Goal: Task Accomplishment & Management: Manage account settings

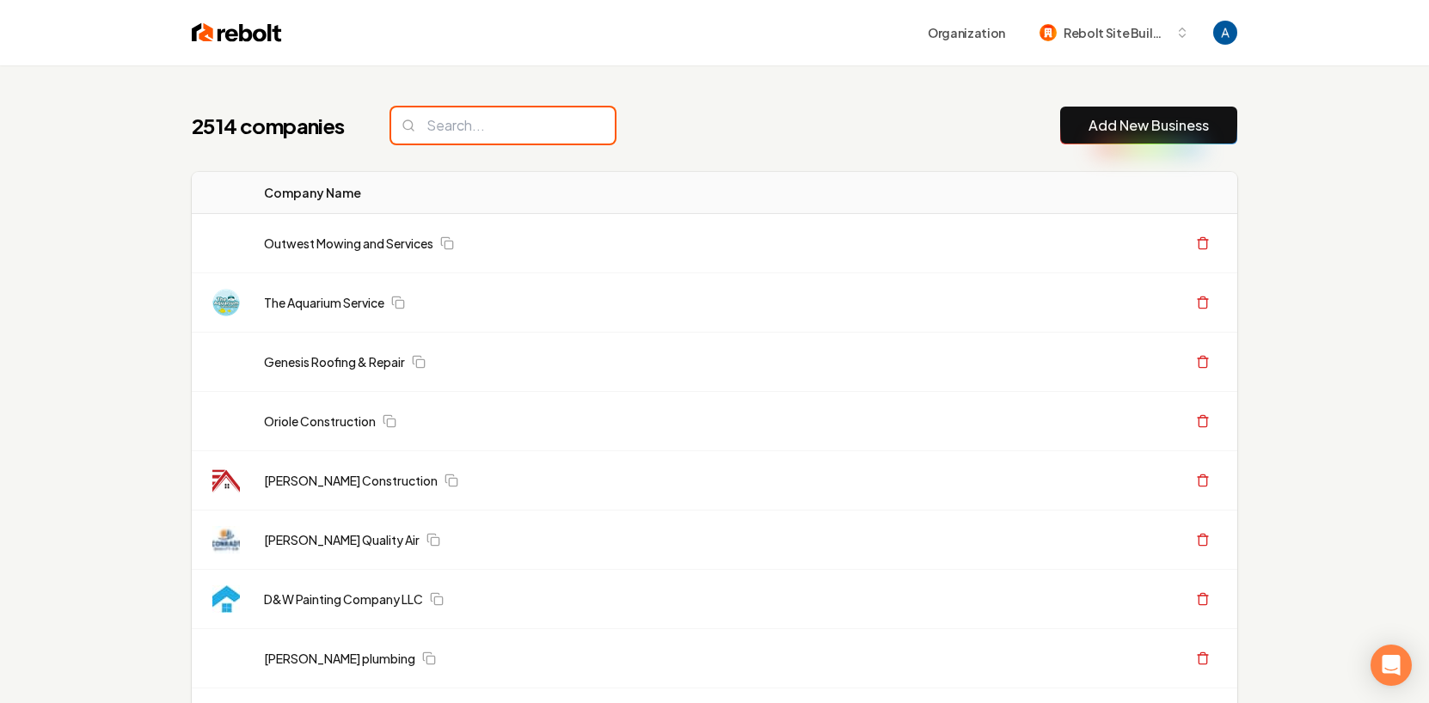
click at [498, 120] on input "search" at bounding box center [502, 125] width 223 height 36
click at [672, 125] on div "2514 companies Add New Business" at bounding box center [714, 126] width 1045 height 38
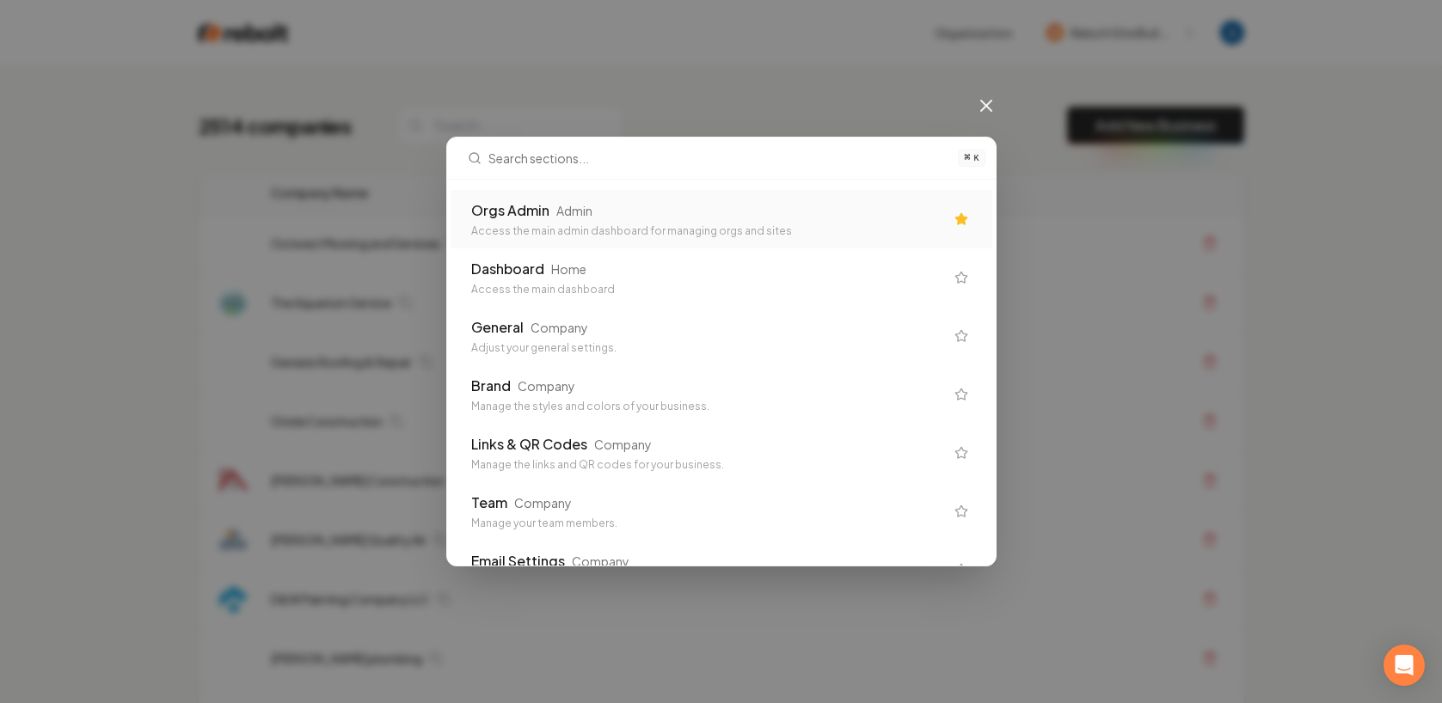
click at [632, 210] on div "Orgs Admin Admin" at bounding box center [707, 210] width 473 height 21
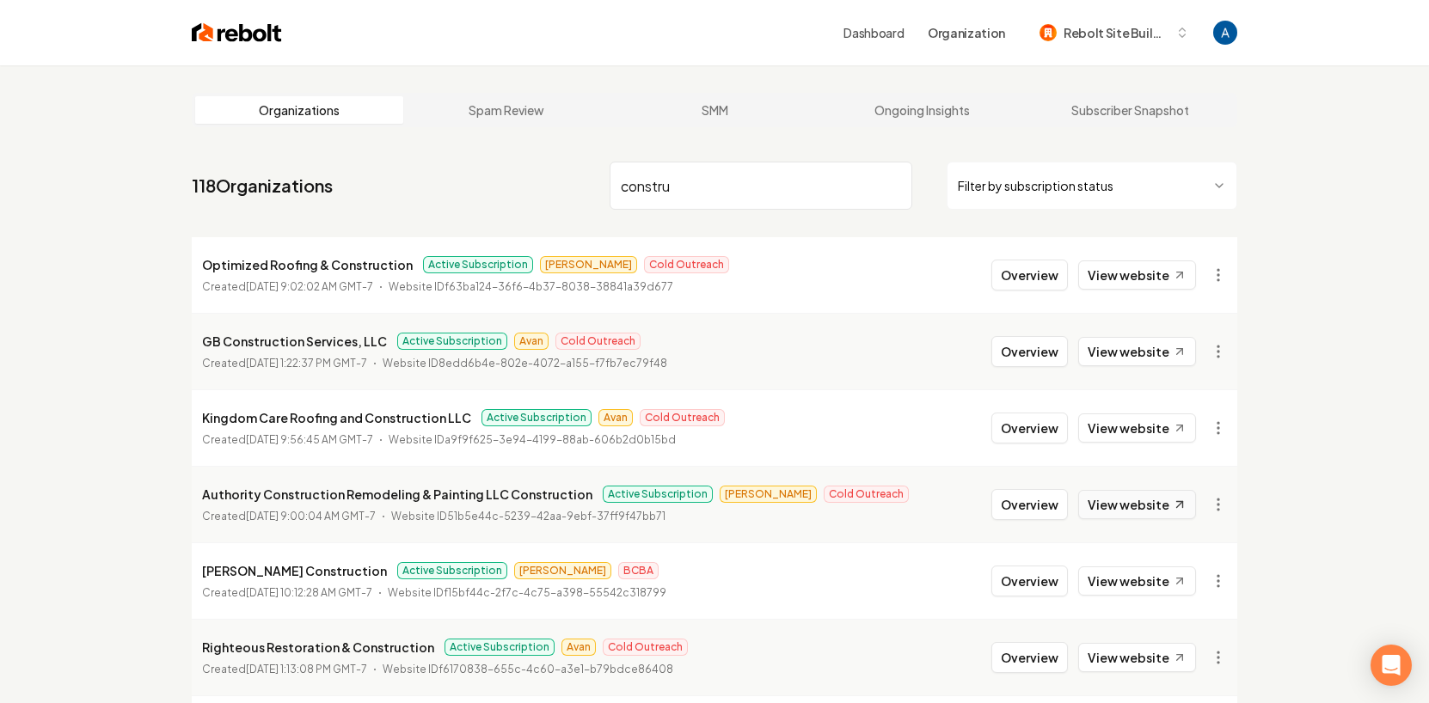
type input "constru"
click at [1151, 507] on link "View website" at bounding box center [1137, 504] width 118 height 29
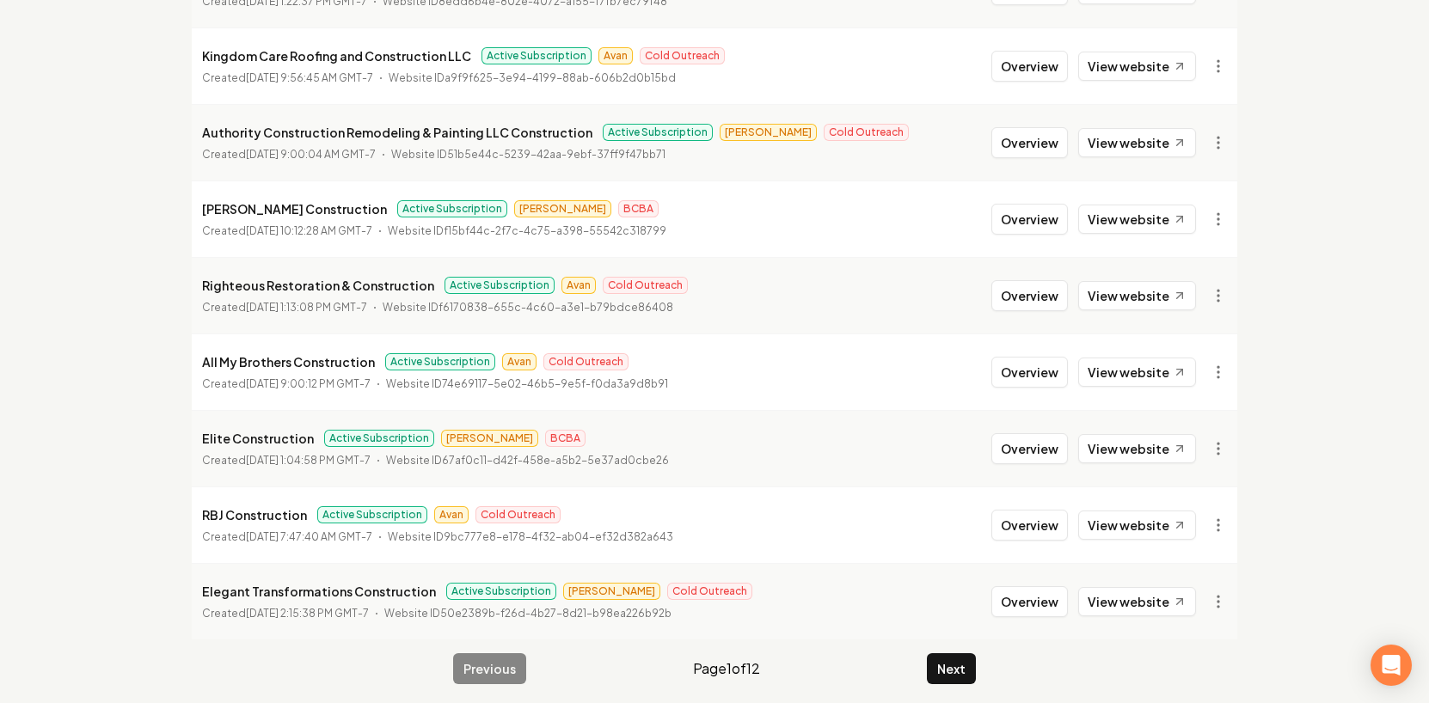
scroll to position [370, 0]
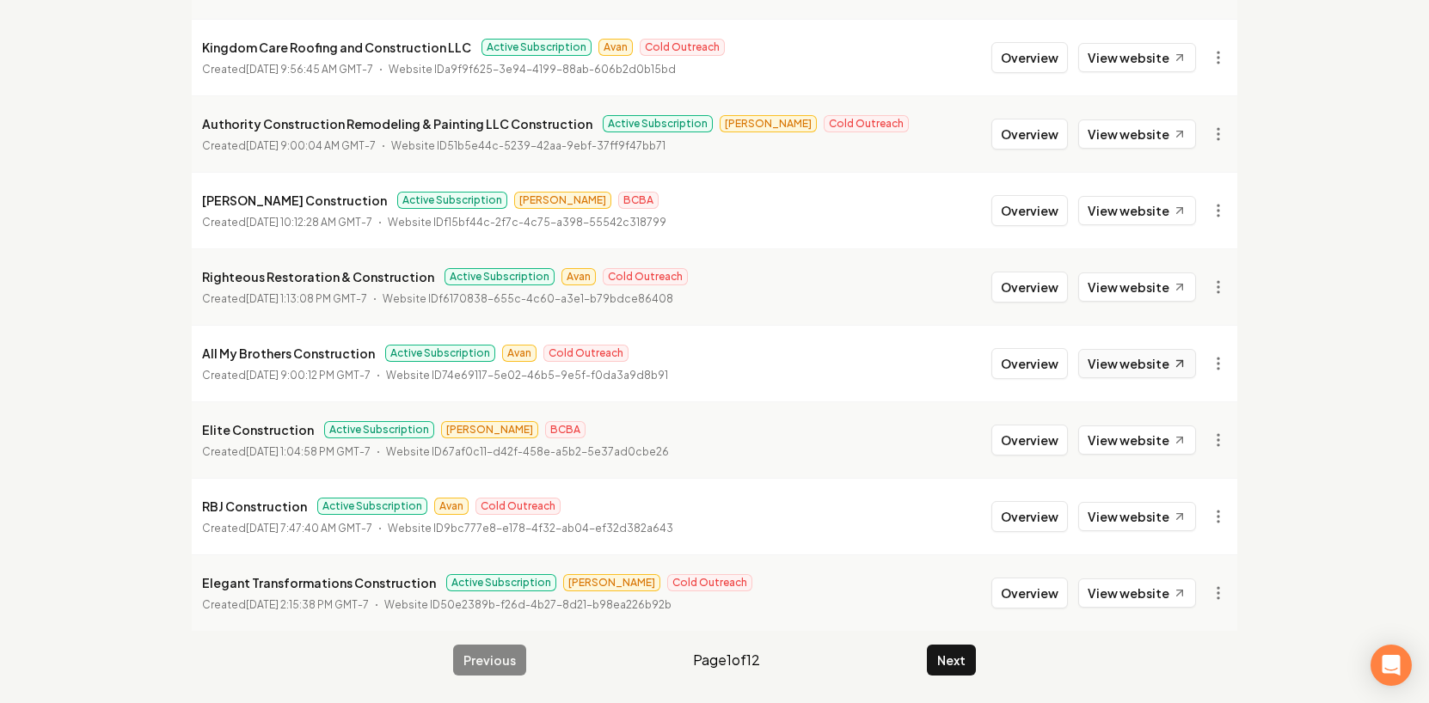
click at [1128, 364] on link "View website" at bounding box center [1137, 363] width 118 height 29
click at [947, 663] on button "Next" at bounding box center [951, 660] width 49 height 31
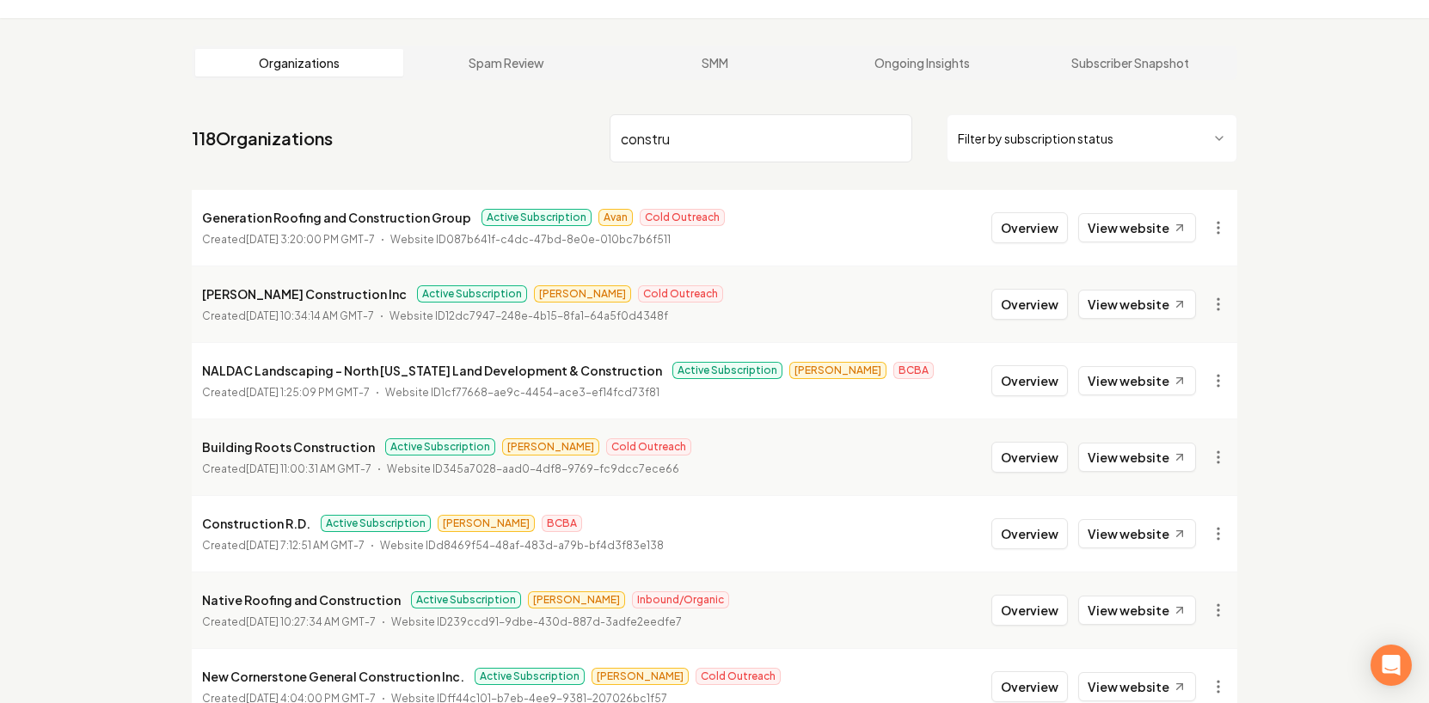
scroll to position [50, 0]
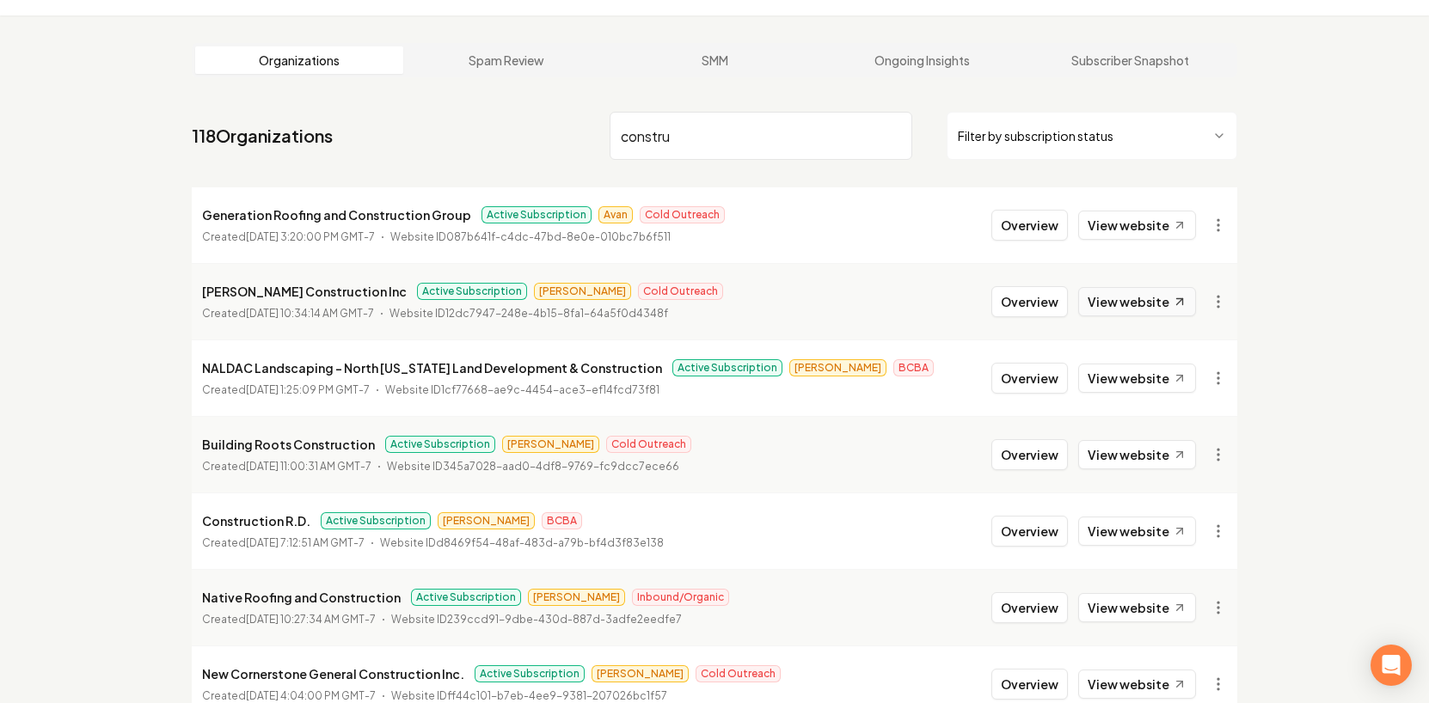
click at [1132, 309] on link "View website" at bounding box center [1137, 301] width 118 height 29
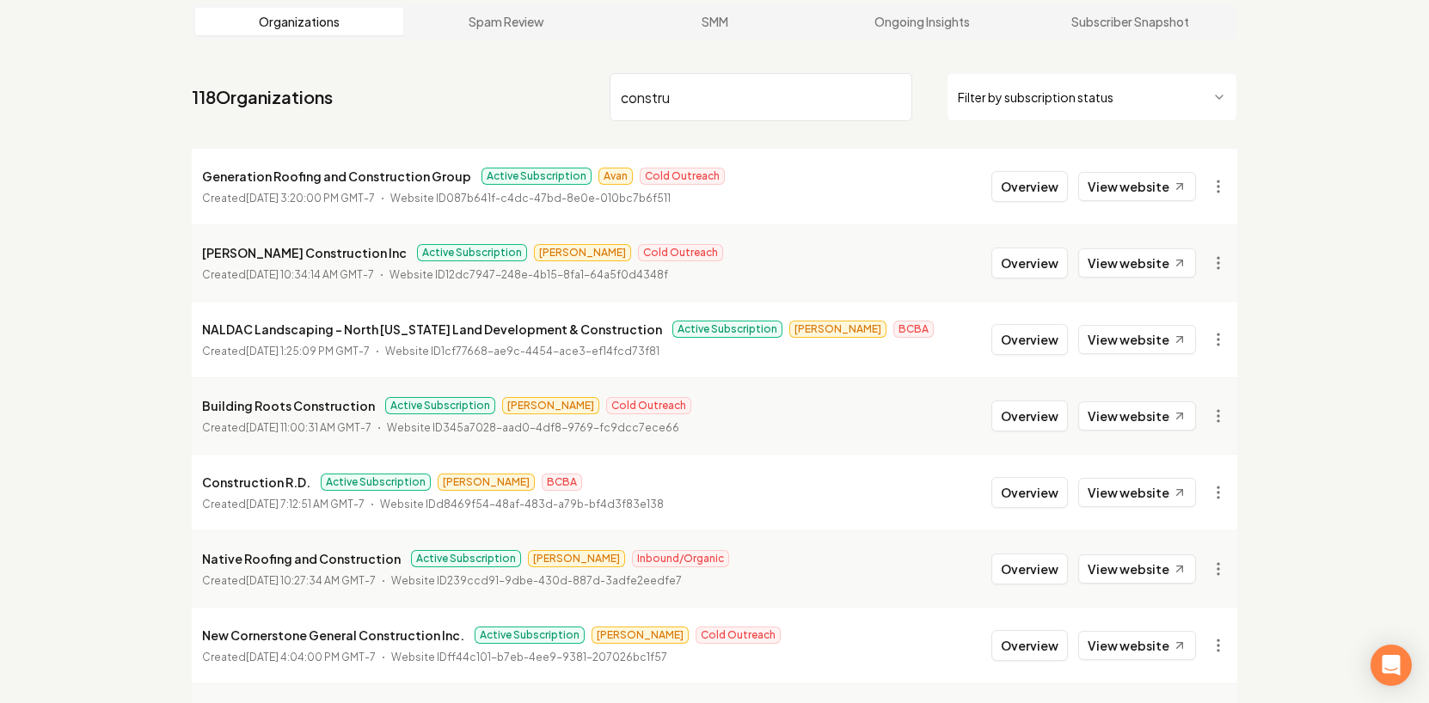
scroll to position [132, 0]
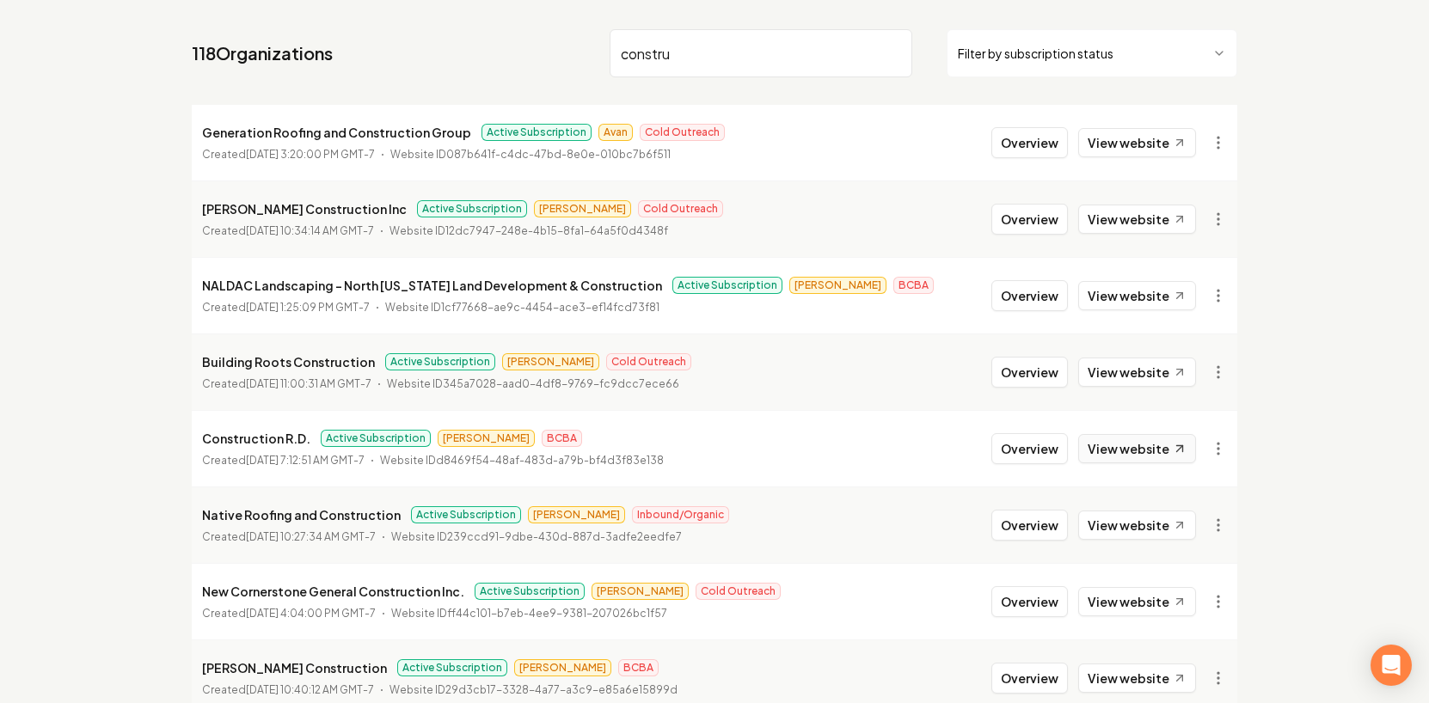
click at [1136, 444] on link "View website" at bounding box center [1137, 448] width 118 height 29
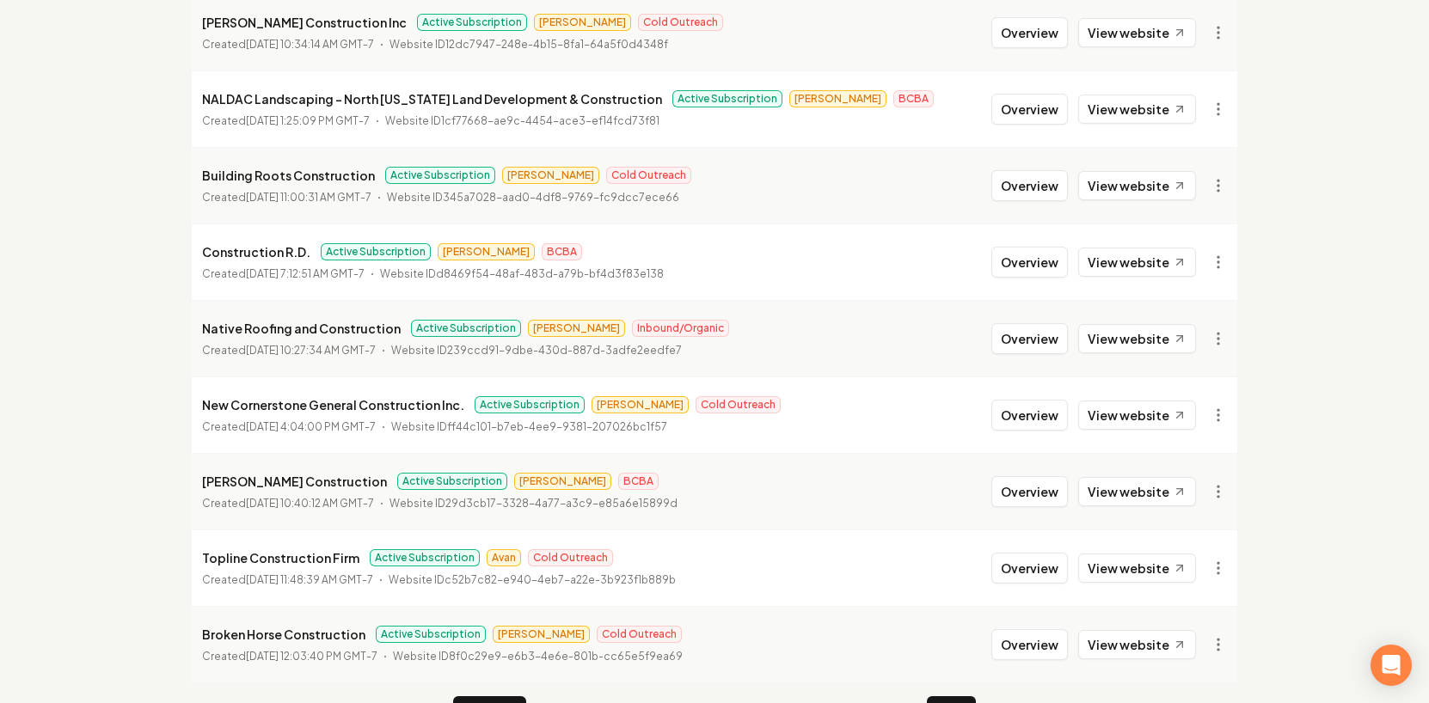
scroll to position [370, 0]
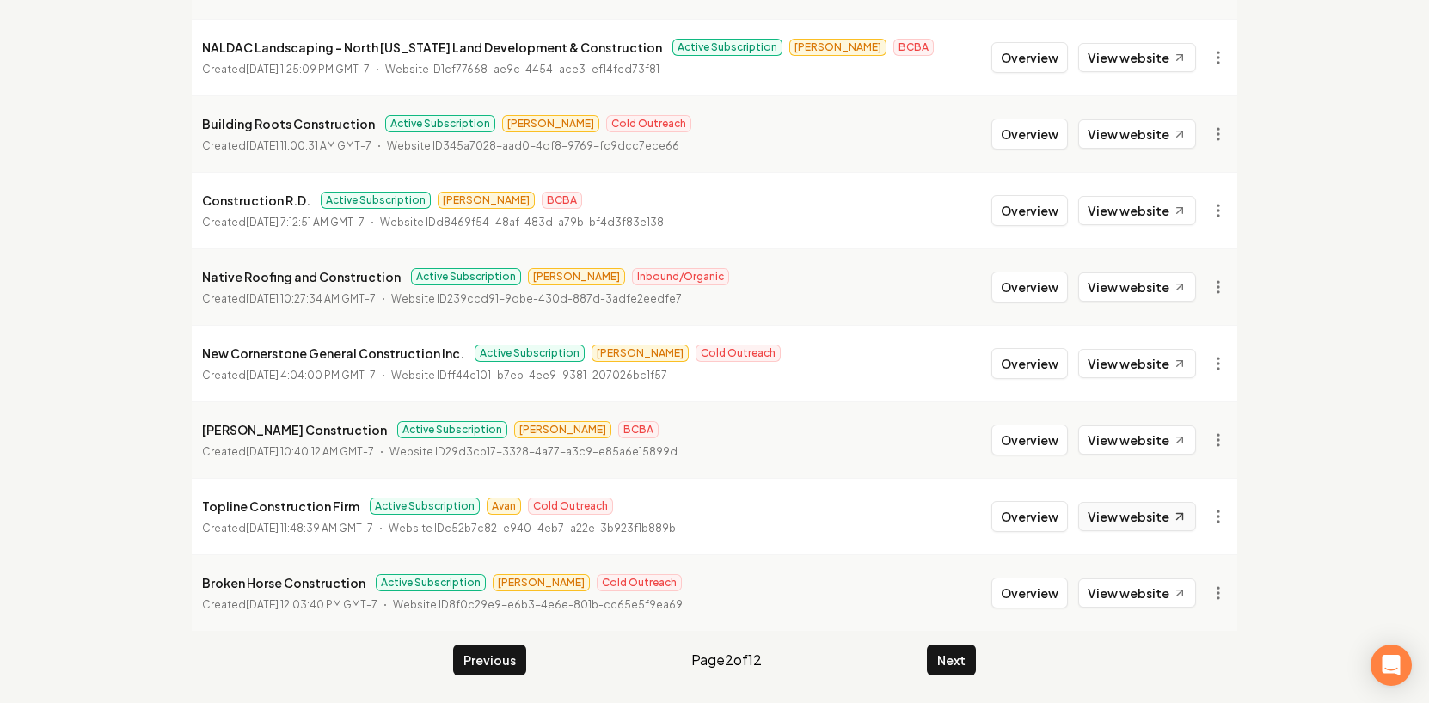
click at [1138, 519] on link "View website" at bounding box center [1137, 516] width 118 height 29
click at [1131, 594] on link "View website" at bounding box center [1137, 593] width 118 height 29
click at [963, 663] on button "Next" at bounding box center [951, 660] width 49 height 31
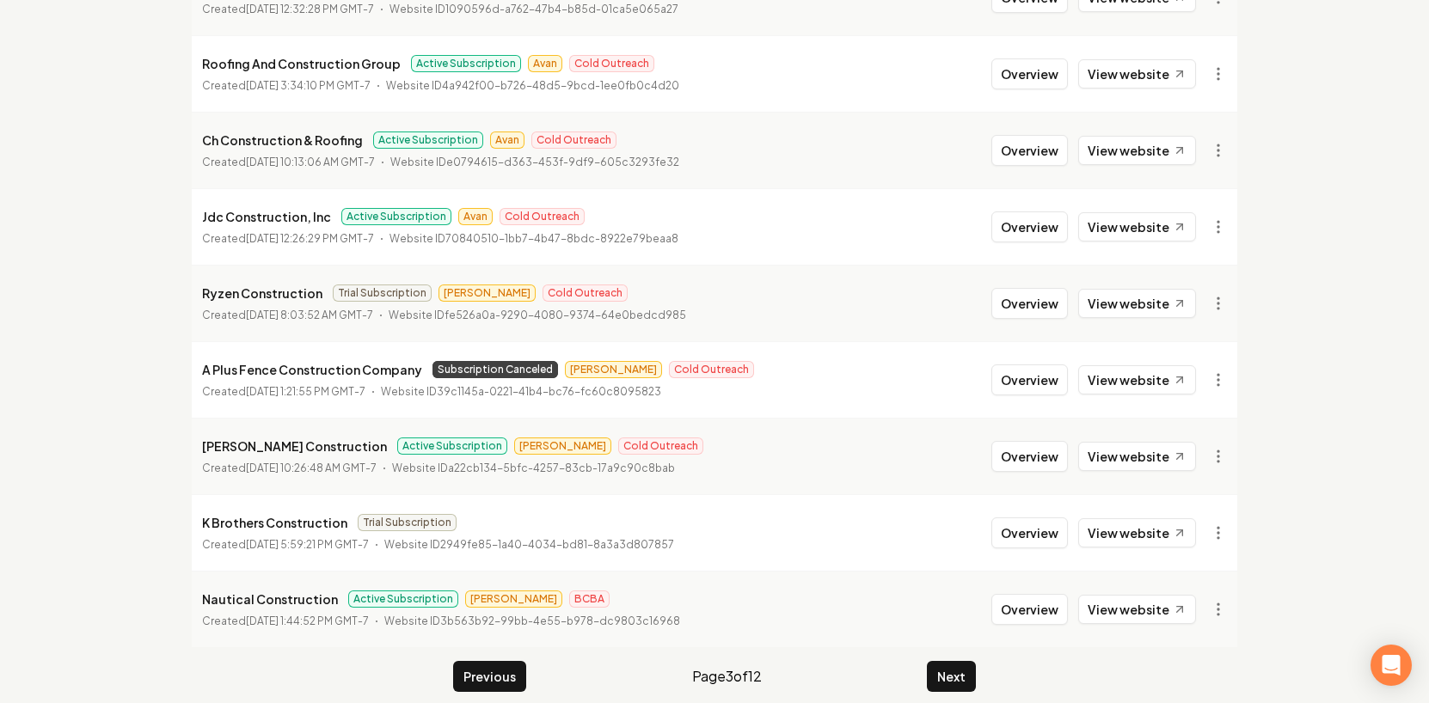
scroll to position [370, 0]
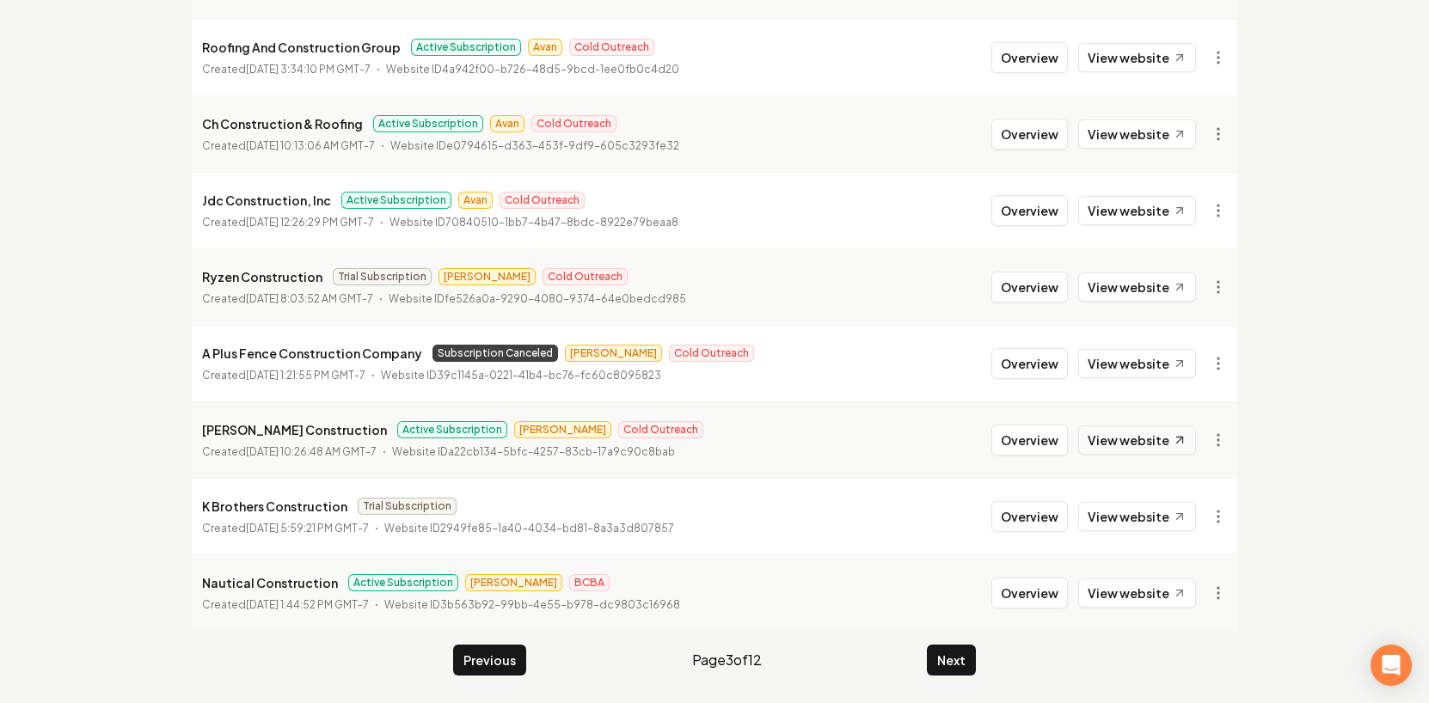
click at [1155, 430] on link "View website" at bounding box center [1137, 439] width 118 height 29
click at [1029, 437] on button "Overview" at bounding box center [1029, 440] width 77 height 31
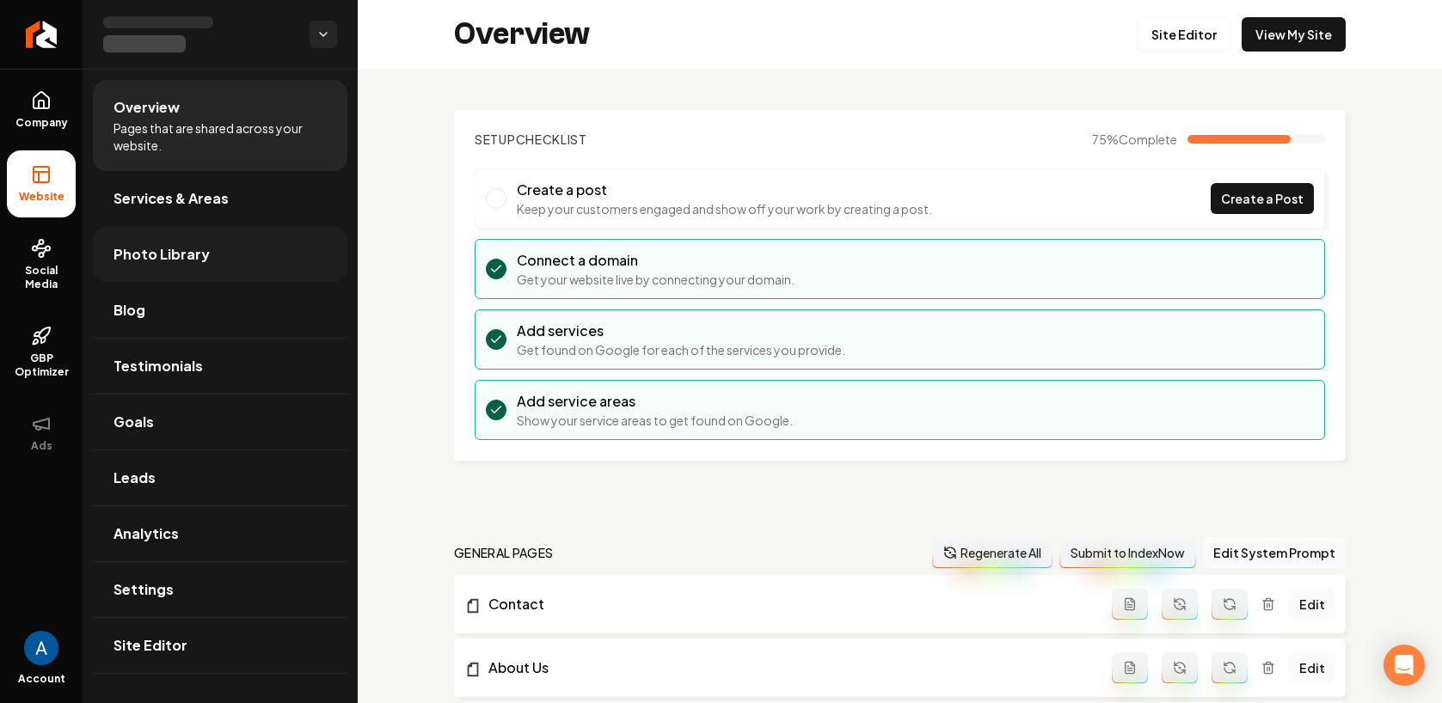
click at [138, 263] on span "Photo Library" at bounding box center [161, 254] width 96 height 21
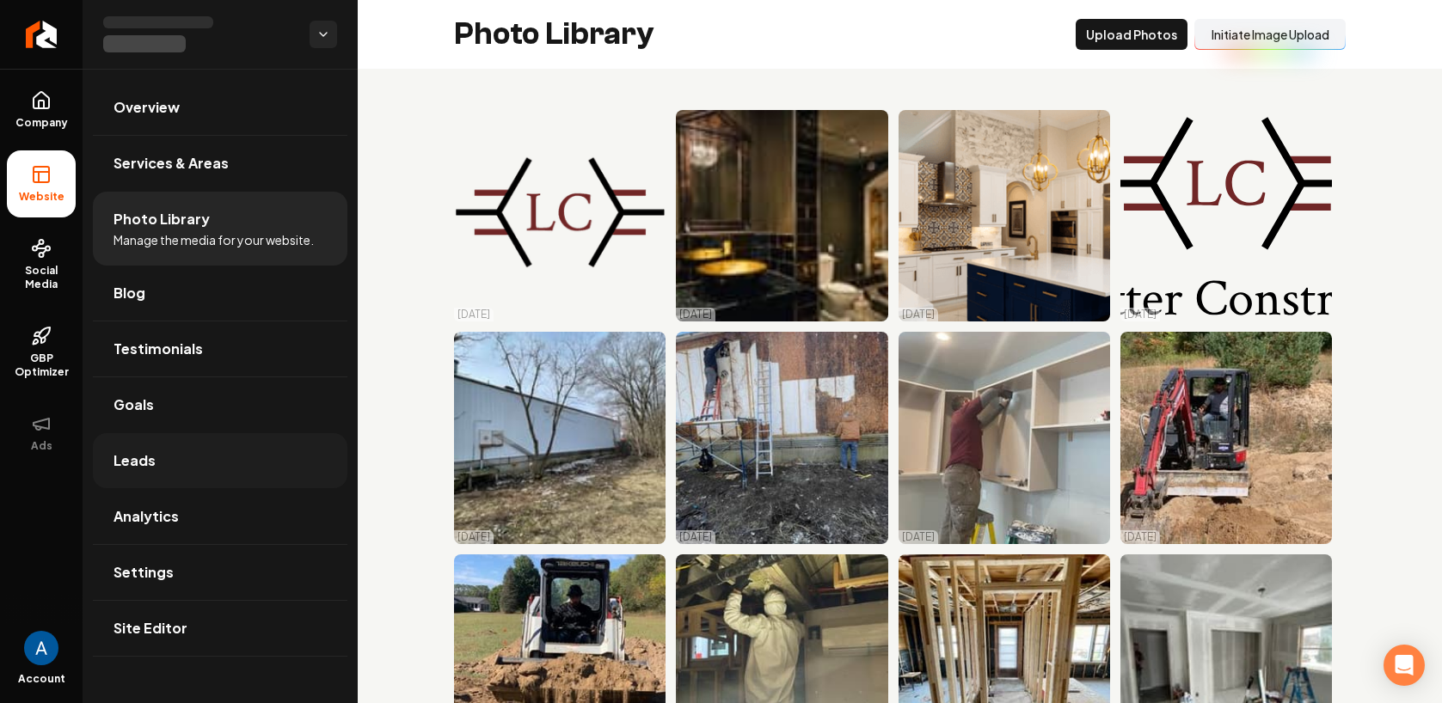
click at [139, 461] on span "Leads" at bounding box center [134, 460] width 42 height 21
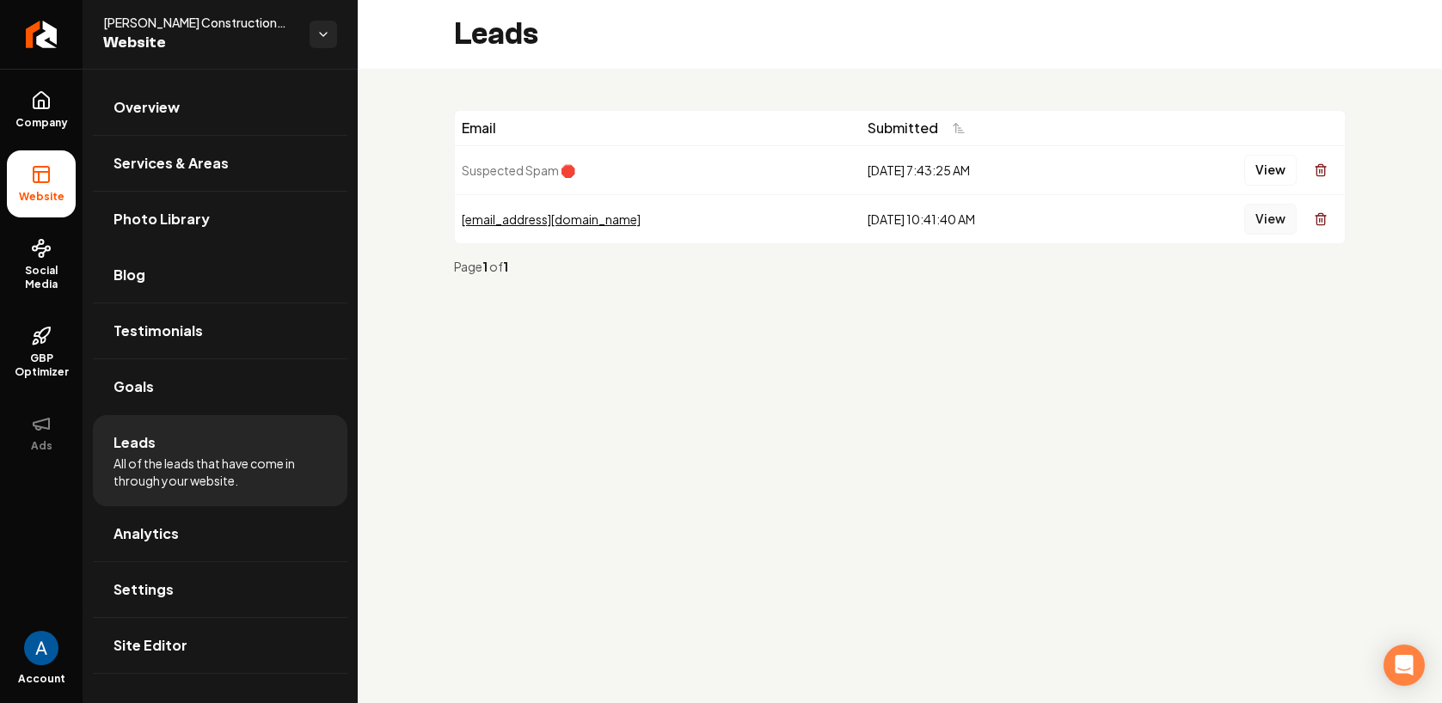
click at [1257, 211] on button "View" at bounding box center [1270, 219] width 52 height 31
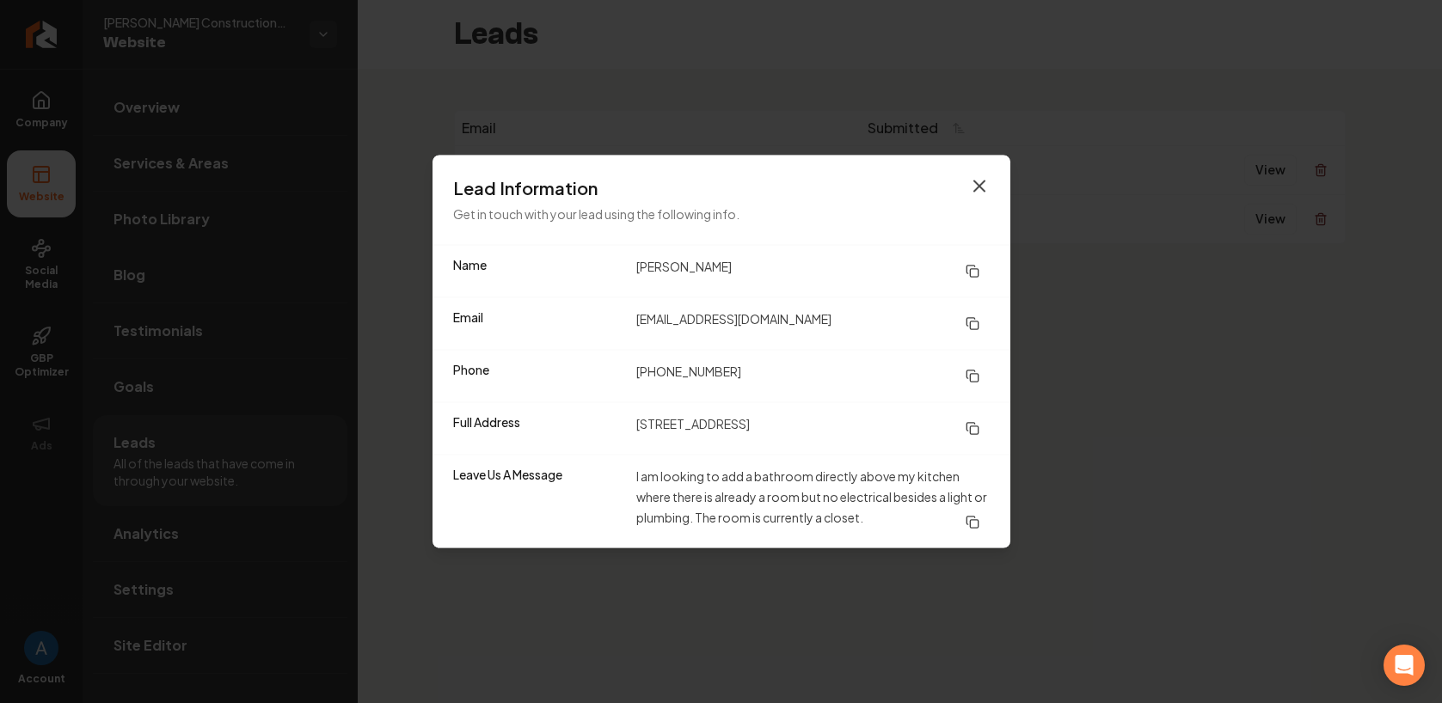
click at [969, 184] on icon "button" at bounding box center [979, 186] width 21 height 21
